Goal: Use online tool/utility: Utilize a website feature to perform a specific function

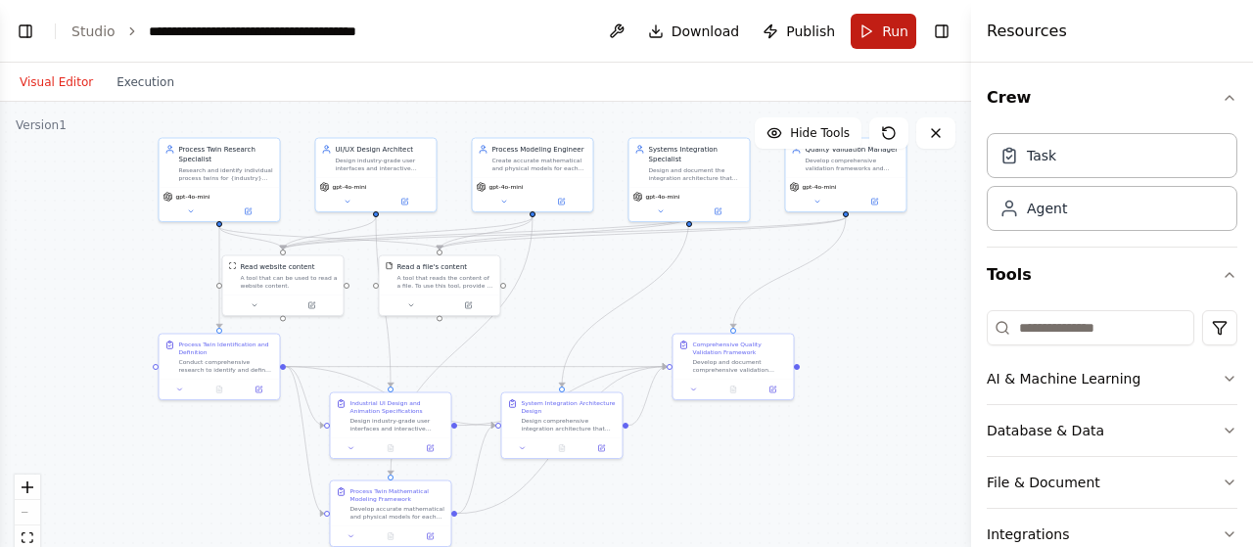
click at [891, 27] on span "Run" at bounding box center [895, 32] width 26 height 20
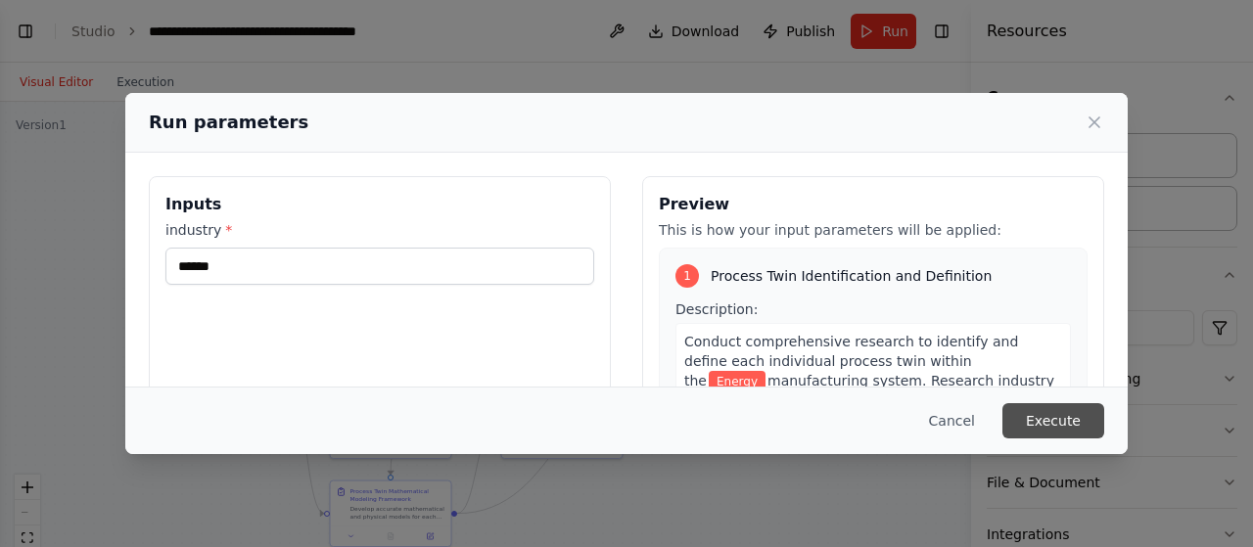
click at [1049, 422] on button "Execute" at bounding box center [1053, 420] width 102 height 35
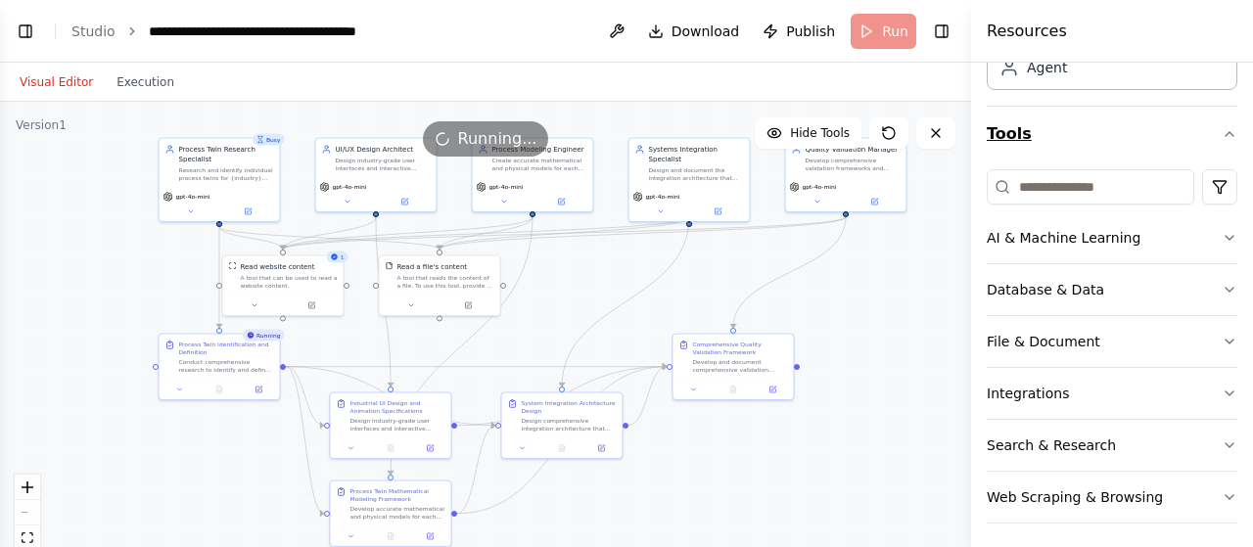
scroll to position [145, 0]
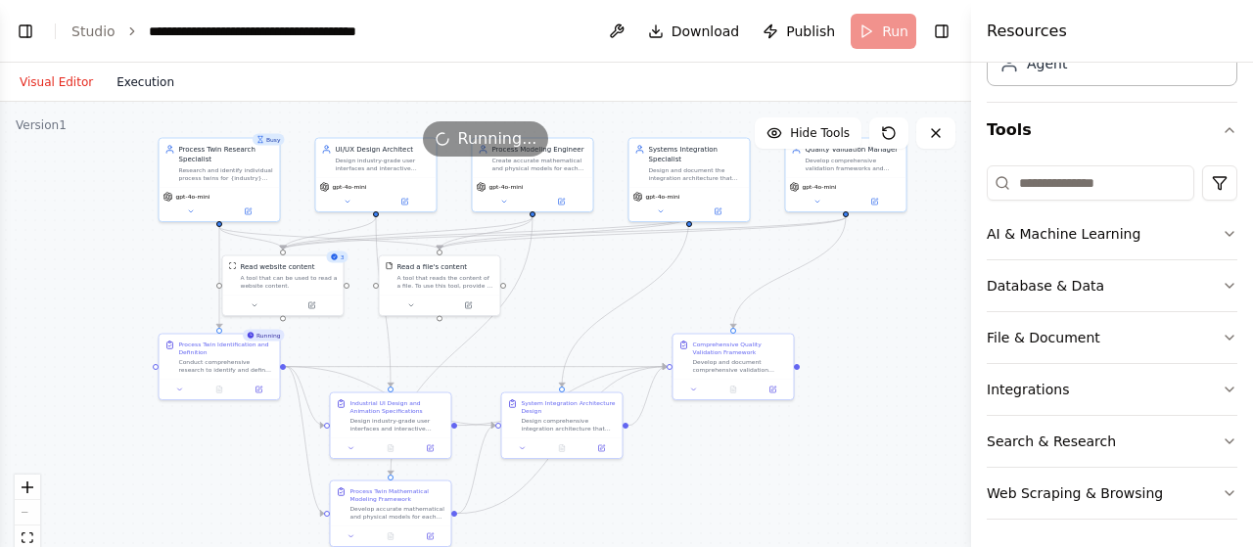
click at [138, 91] on button "Execution" at bounding box center [145, 81] width 81 height 23
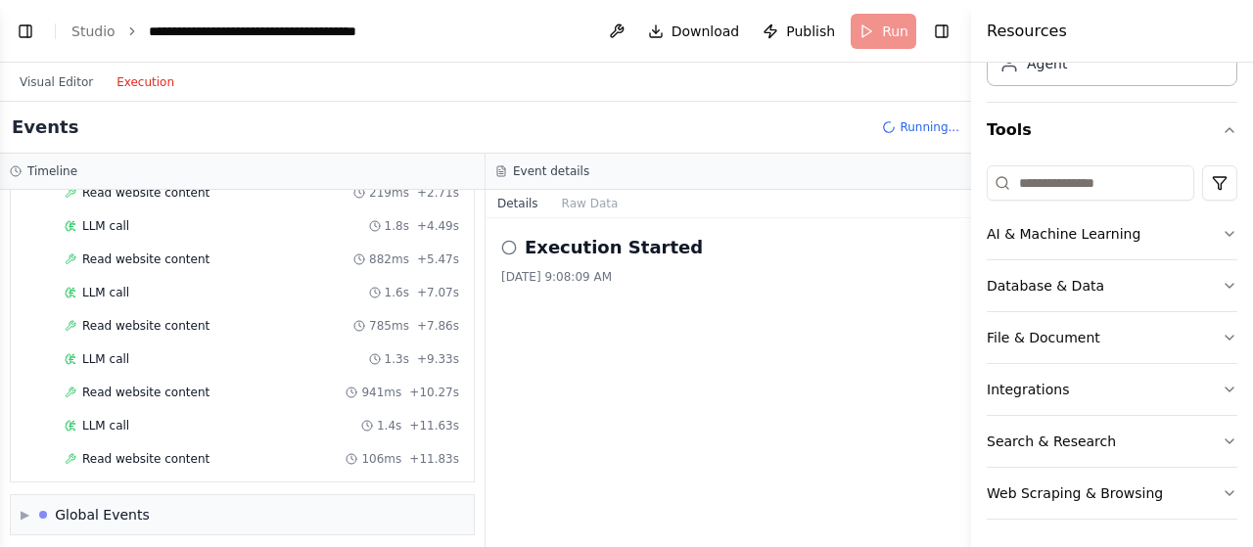
scroll to position [215, 0]
click at [596, 213] on button "Raw Data" at bounding box center [590, 203] width 80 height 27
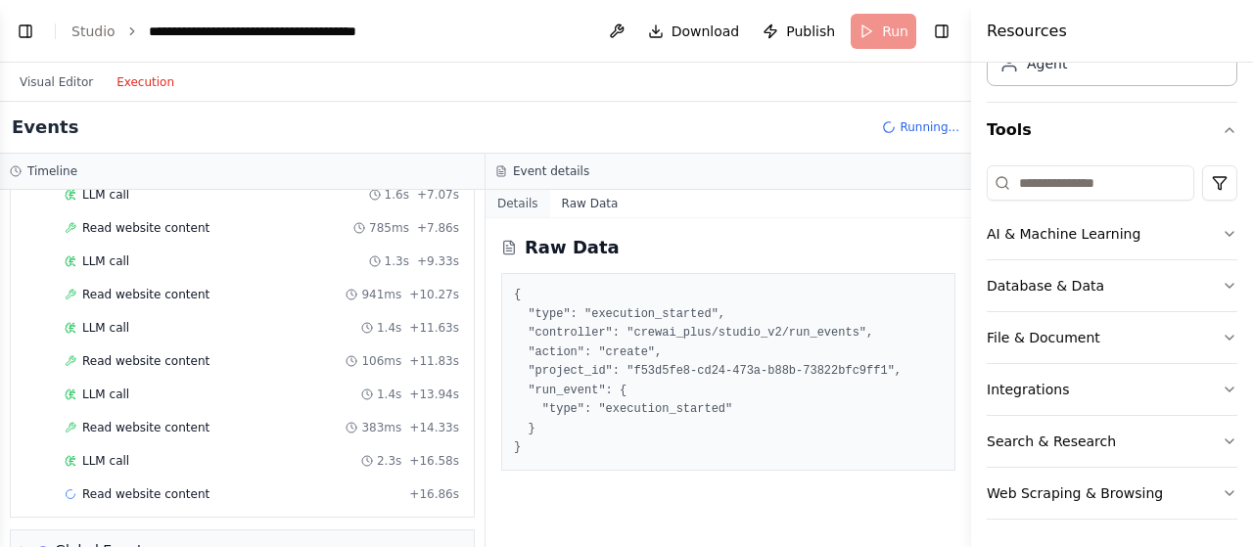
scroll to position [313, 0]
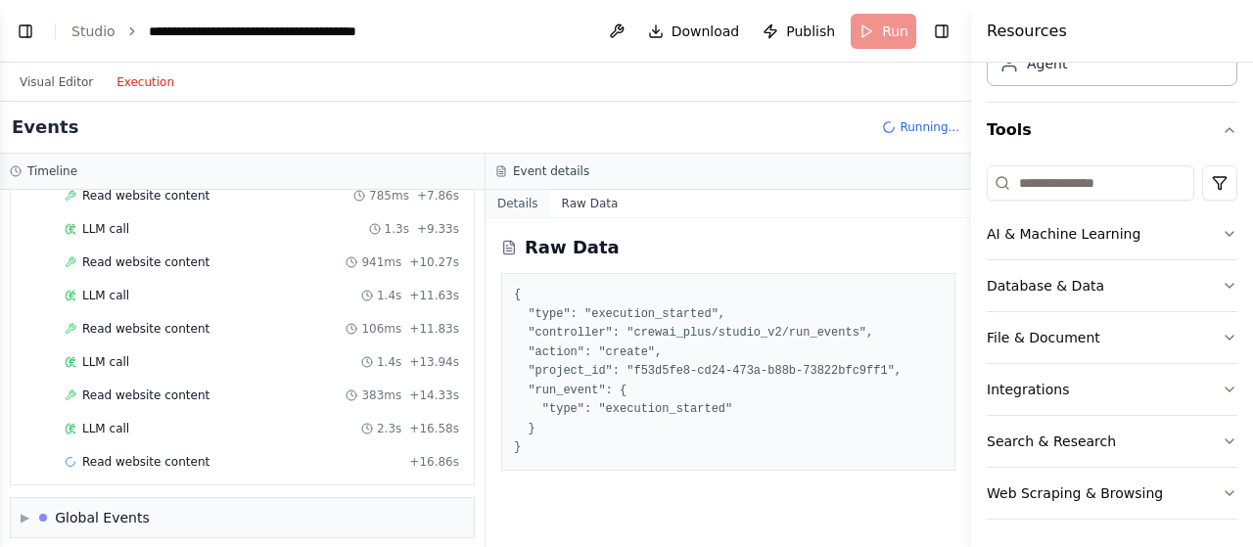
click at [507, 199] on button "Details" at bounding box center [517, 203] width 65 height 27
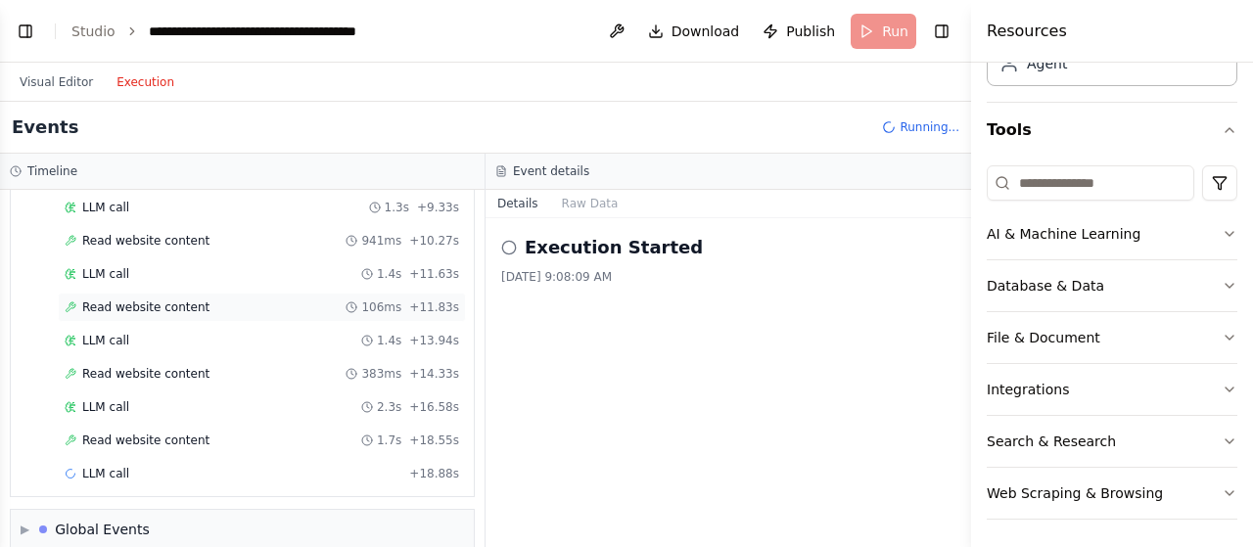
scroll to position [334, 0]
click at [67, 89] on button "Visual Editor" at bounding box center [56, 81] width 97 height 23
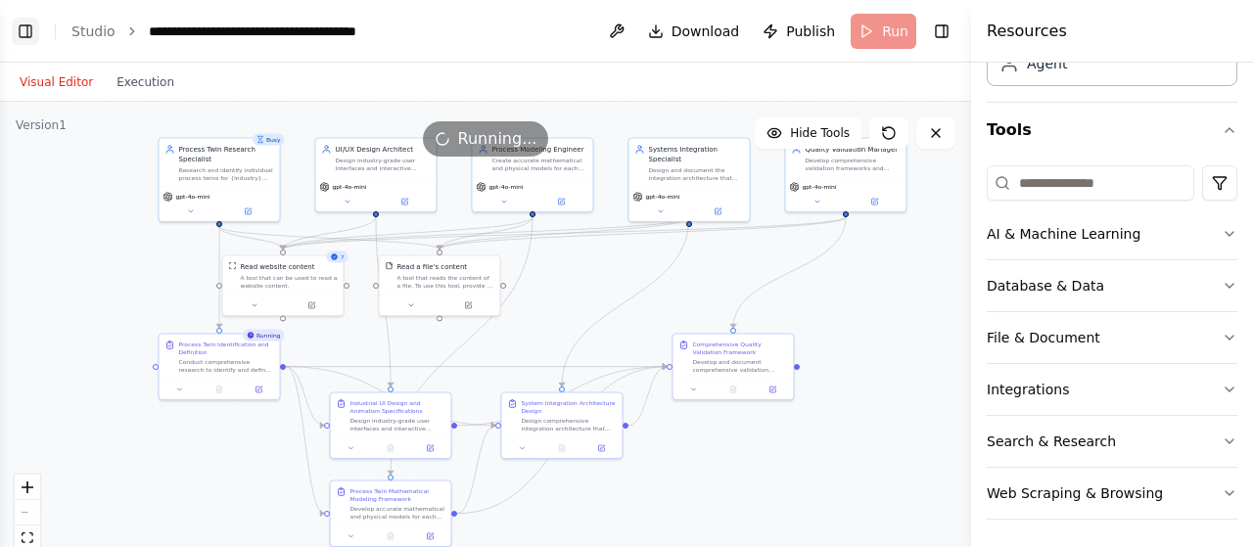
click at [19, 28] on button "Toggle Left Sidebar" at bounding box center [25, 31] width 27 height 27
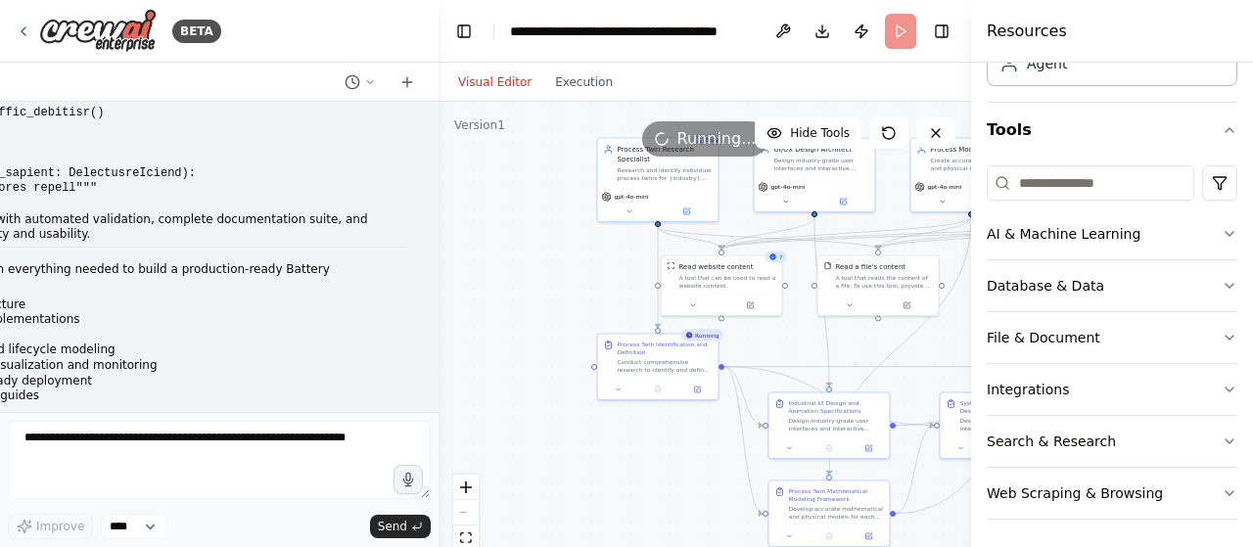
scroll to position [41191, 0]
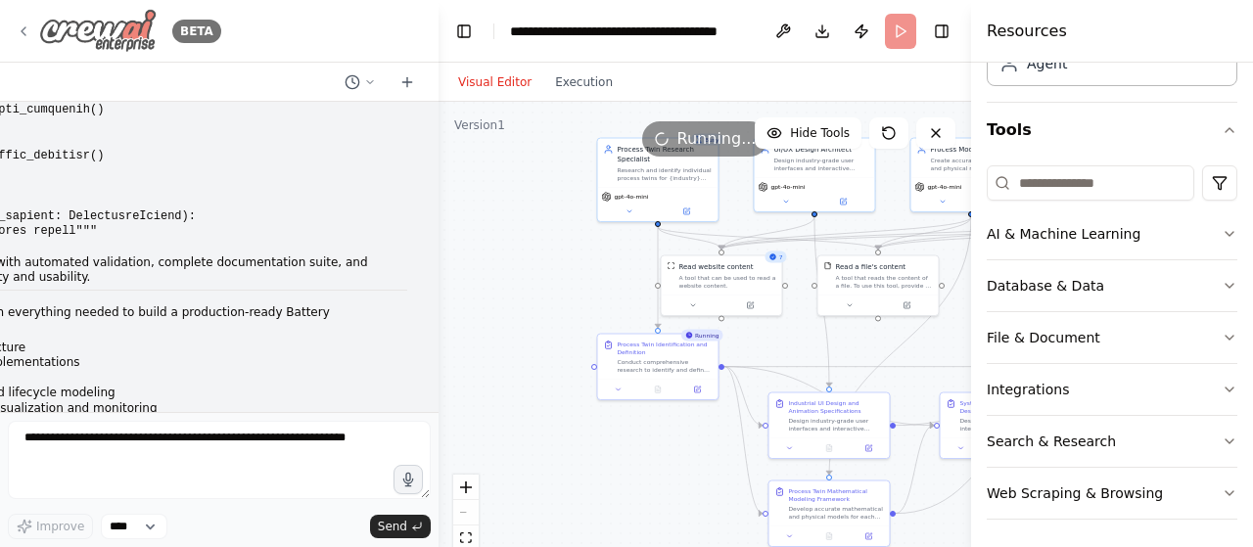
click at [25, 36] on icon at bounding box center [24, 31] width 16 height 16
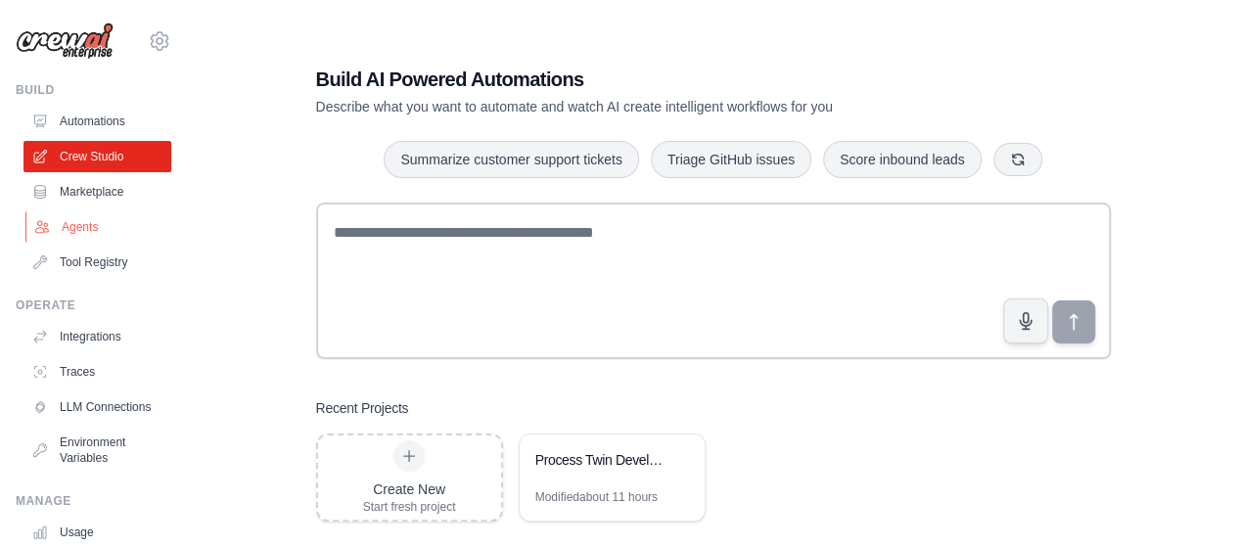
click at [125, 240] on link "Agents" at bounding box center [99, 226] width 148 height 31
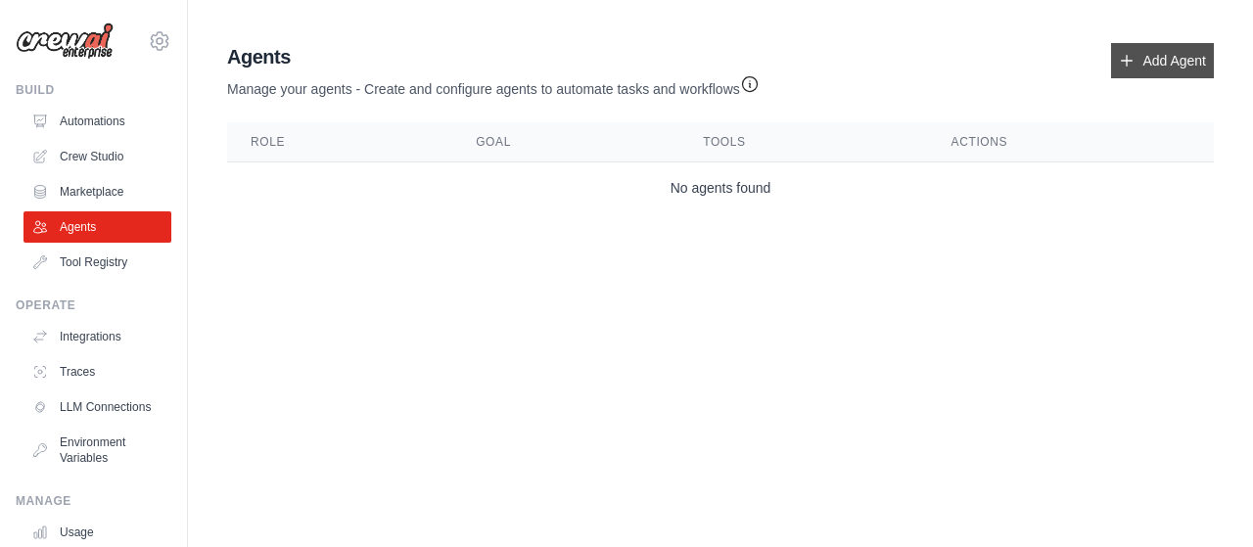
click at [1179, 63] on link "Add Agent" at bounding box center [1162, 60] width 103 height 35
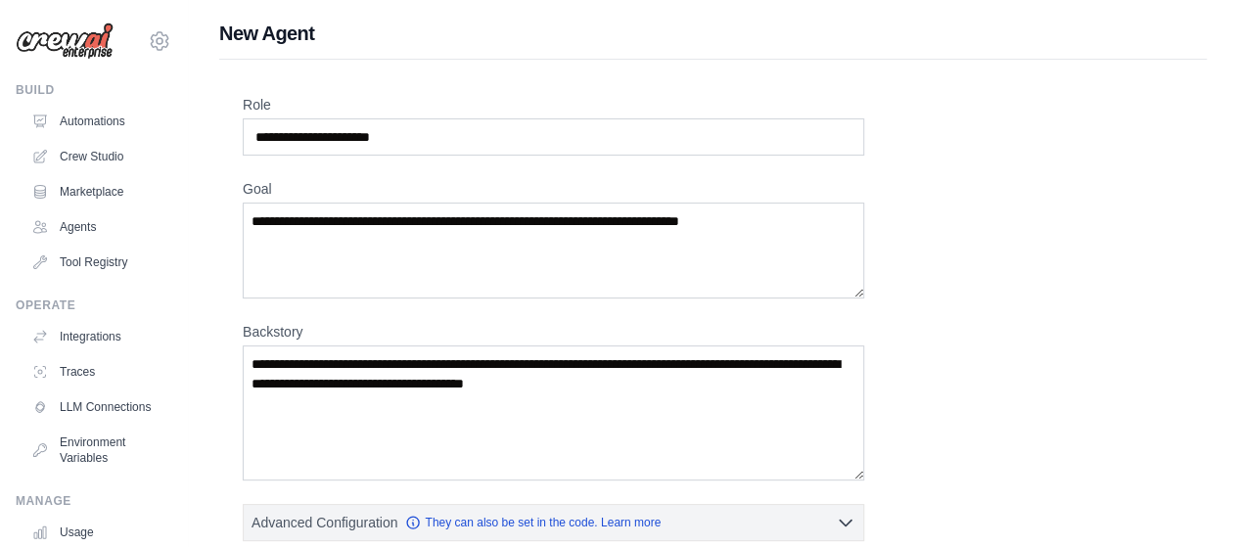
click at [1161, 61] on div "Role Goal Backstory Advanced Configuration They can also be set in the code. Le…" at bounding box center [713, 545] width 988 height 971
